Goal: Information Seeking & Learning: Learn about a topic

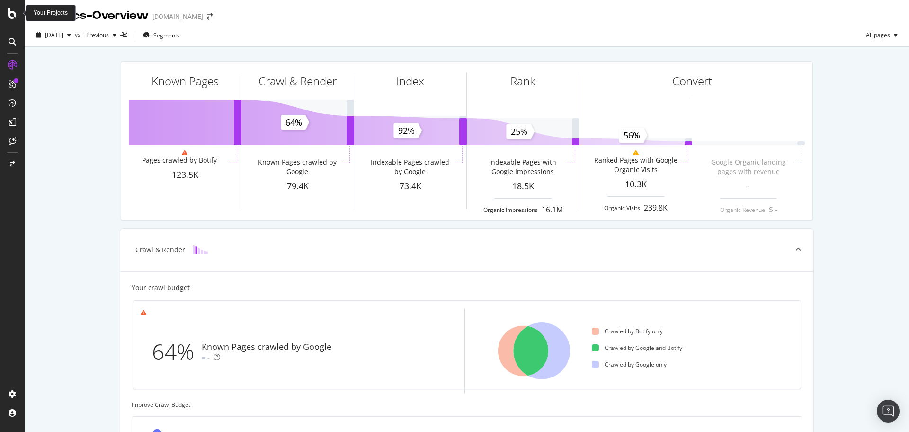
click at [13, 14] on icon at bounding box center [12, 13] width 9 height 11
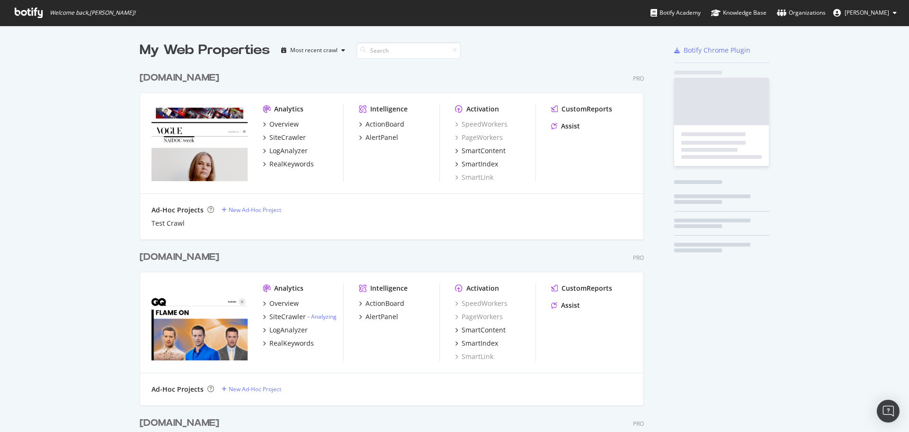
scroll to position [424, 895]
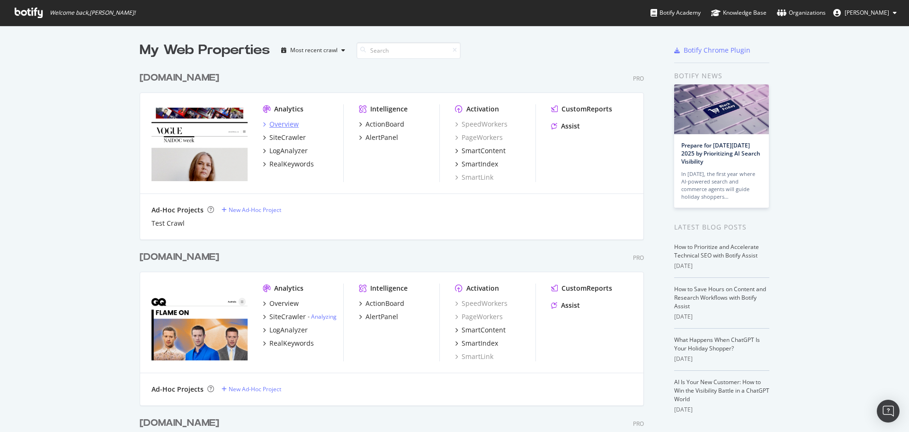
click at [279, 121] on div "Overview" at bounding box center [284, 123] width 29 height 9
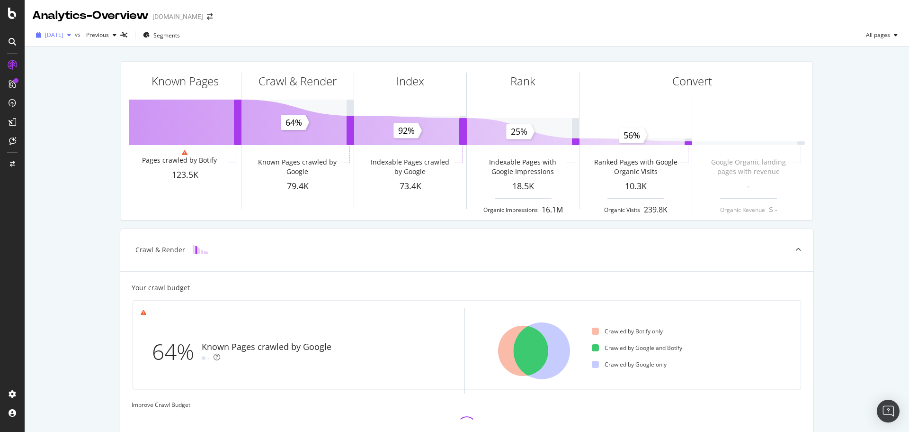
click at [63, 35] on span "[DATE]" at bounding box center [54, 35] width 18 height 8
click at [75, 211] on div "Known Pages Pages crawled by Botify 123.5K Crawl & Render Known Pages crawled b…" at bounding box center [467, 391] width 885 height 689
click at [71, 39] on div "[DATE]" at bounding box center [53, 35] width 43 height 14
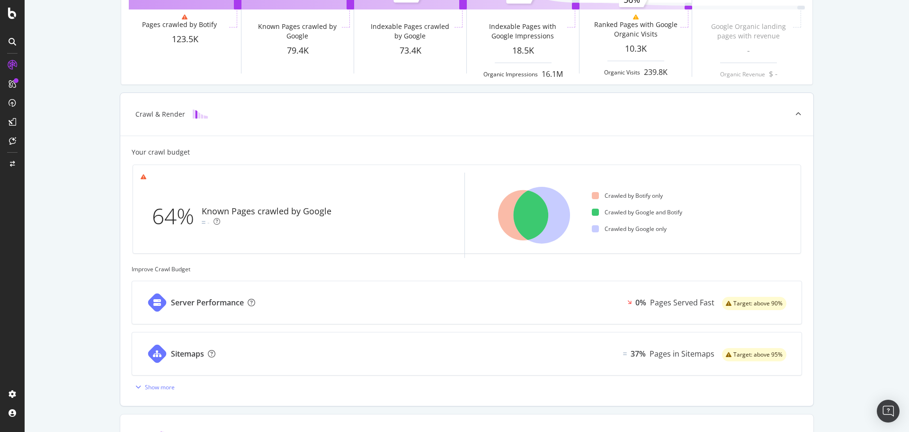
scroll to position [284, 0]
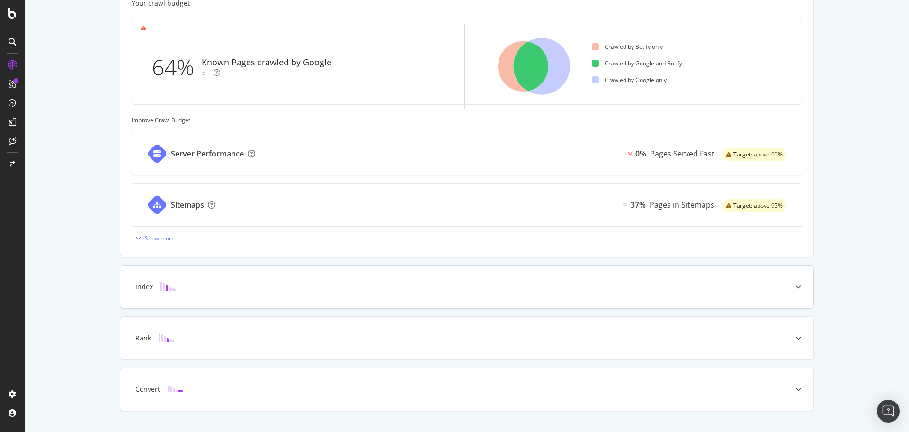
click at [247, 277] on div "Index" at bounding box center [466, 286] width 693 height 43
